Goal: Navigation & Orientation: Locate item on page

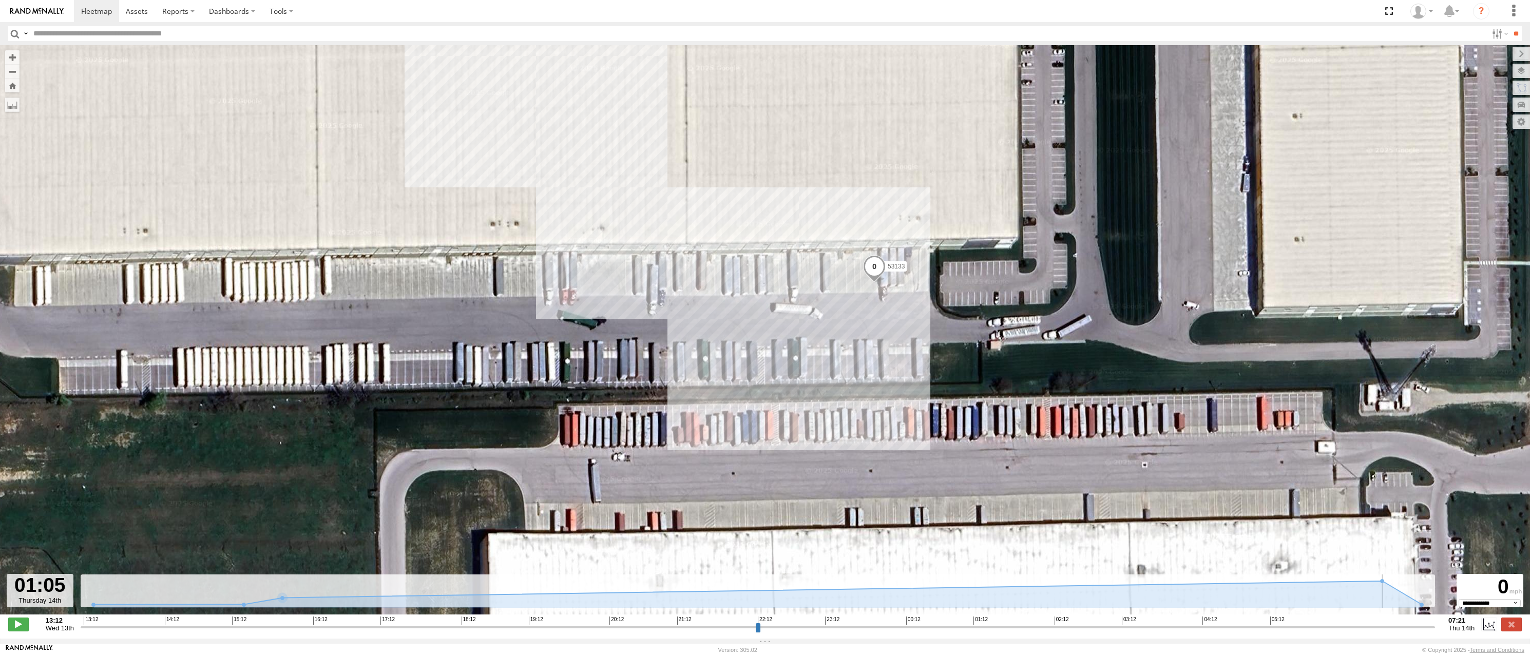
select select "**********"
click at [96, 10] on span at bounding box center [96, 11] width 31 height 10
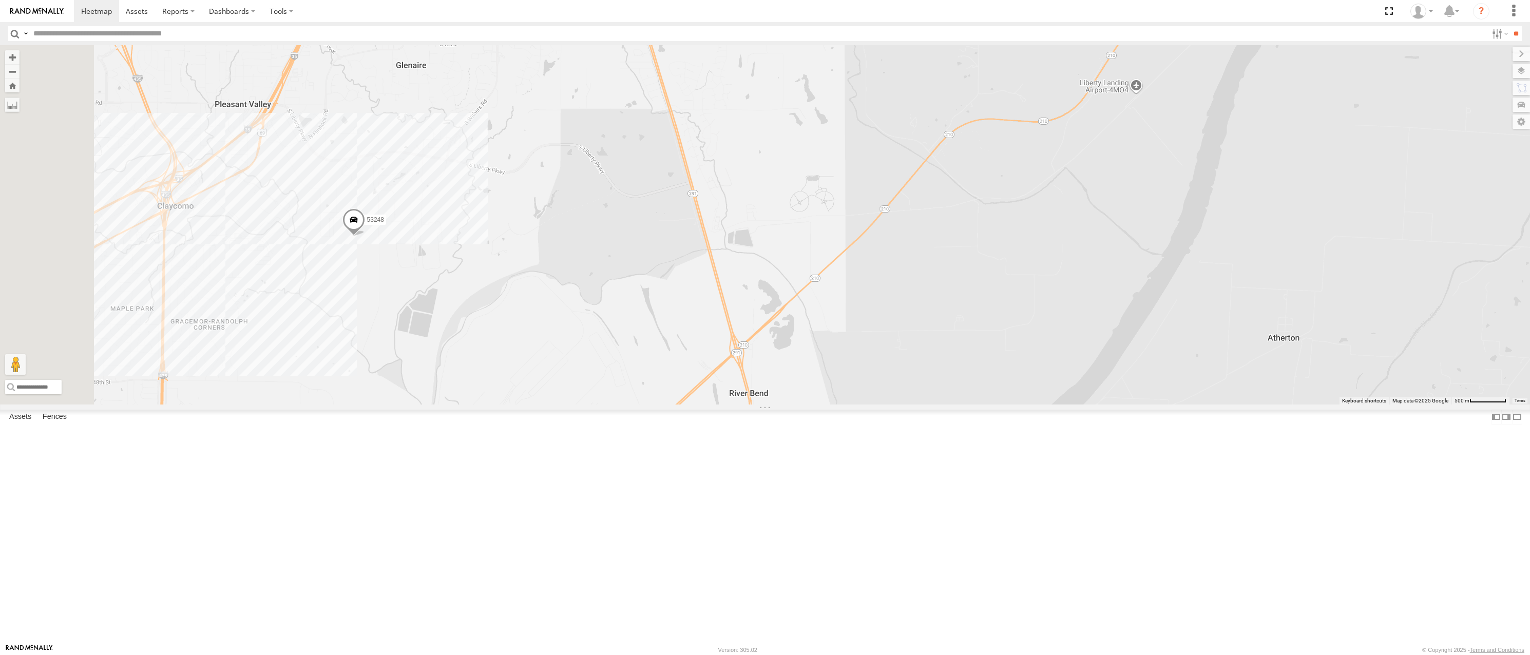
drag, startPoint x: 505, startPoint y: 570, endPoint x: 545, endPoint y: 405, distance: 169.6
click at [546, 403] on div "53217 53147 53247 53287 53233 53258 53103 53203 53278 53208 53274 53245 53281 5…" at bounding box center [765, 224] width 1530 height 359
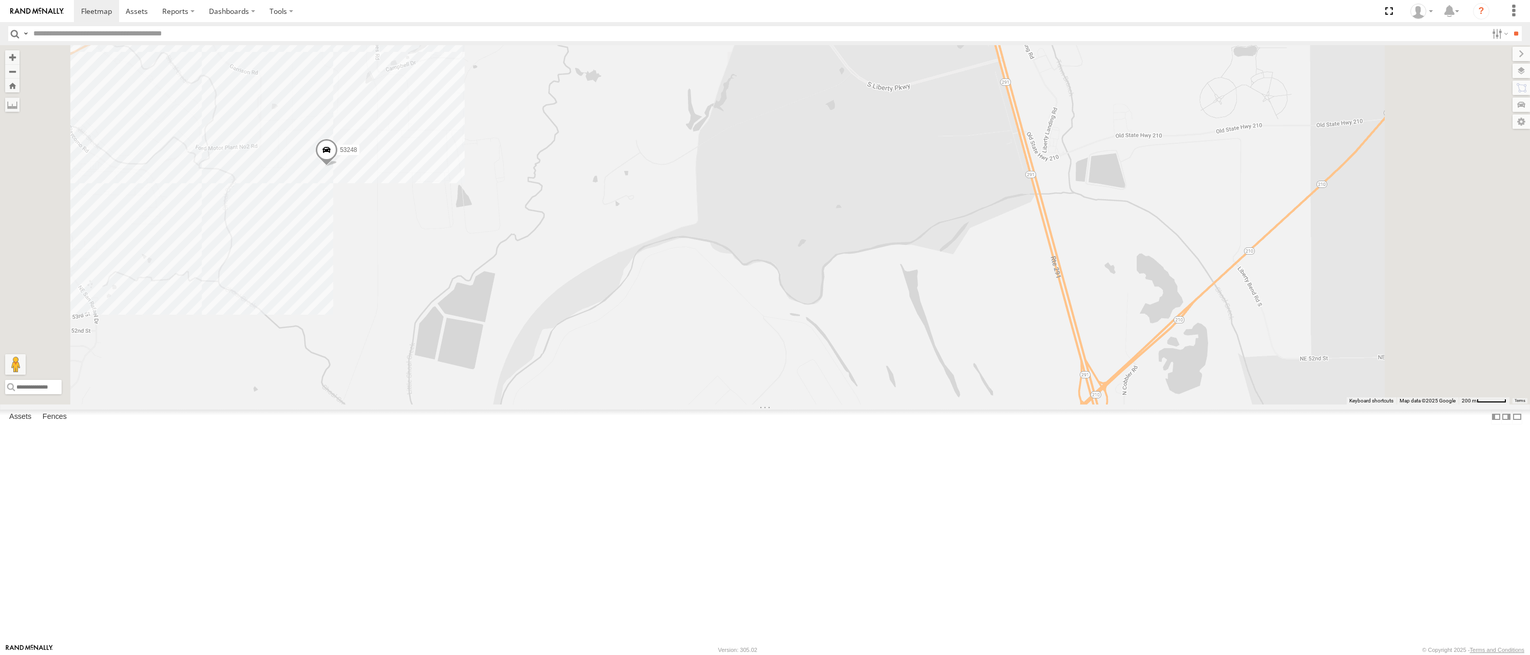
click at [338, 166] on span at bounding box center [326, 153] width 23 height 28
click at [1519, 70] on label at bounding box center [1510, 71] width 37 height 14
click at [0, 0] on span "Basemaps" at bounding box center [0, 0] width 0 height 0
click at [0, 0] on div "Satellite" at bounding box center [0, 0] width 0 height 0
click at [0, 0] on span "Satellite" at bounding box center [0, 0] width 0 height 0
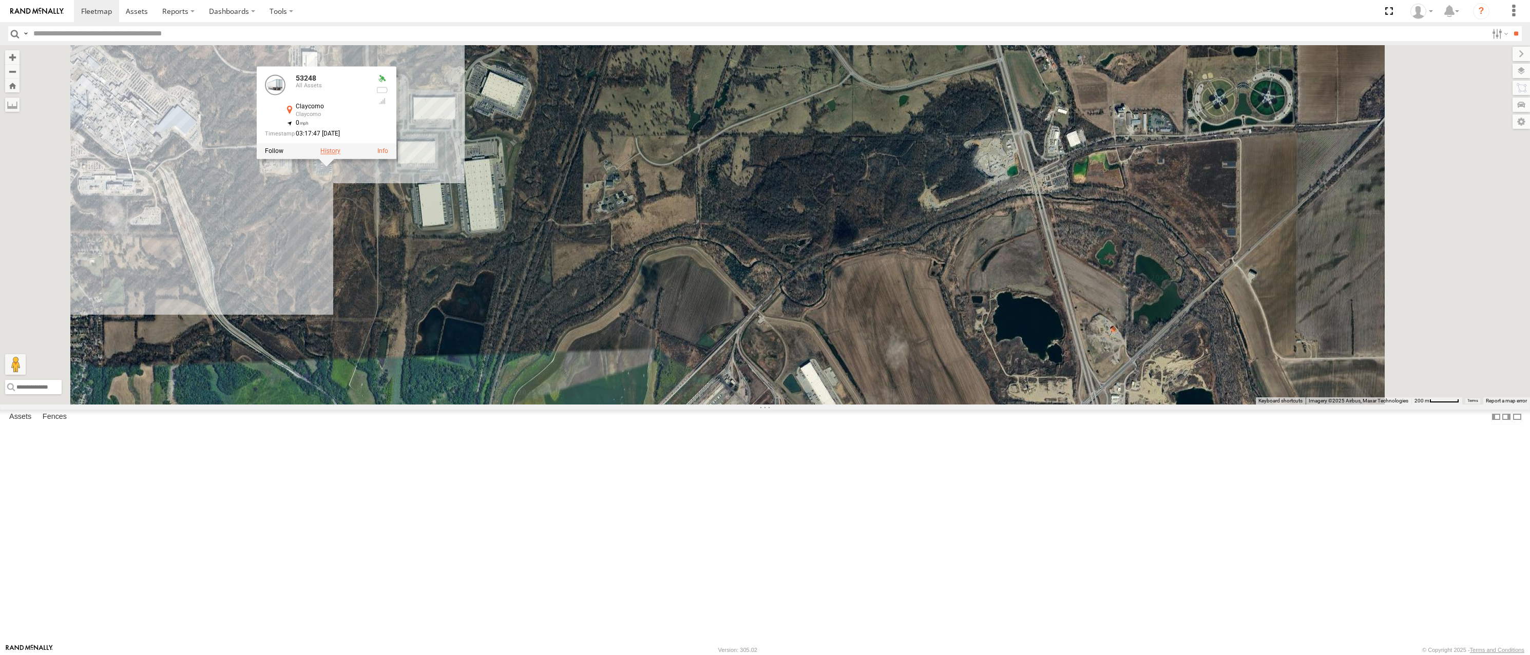
click at [340, 155] on label at bounding box center [330, 150] width 20 height 7
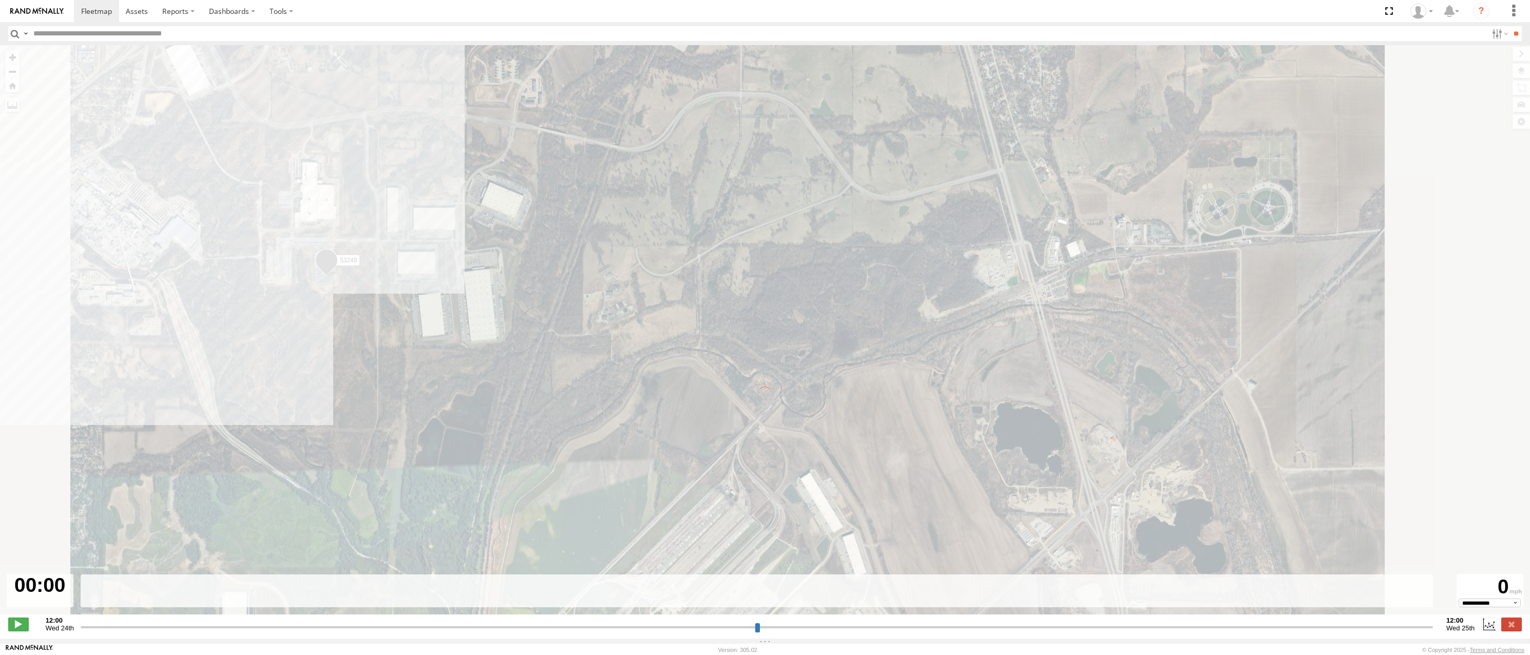
type input "**********"
